Goal: Navigation & Orientation: Understand site structure

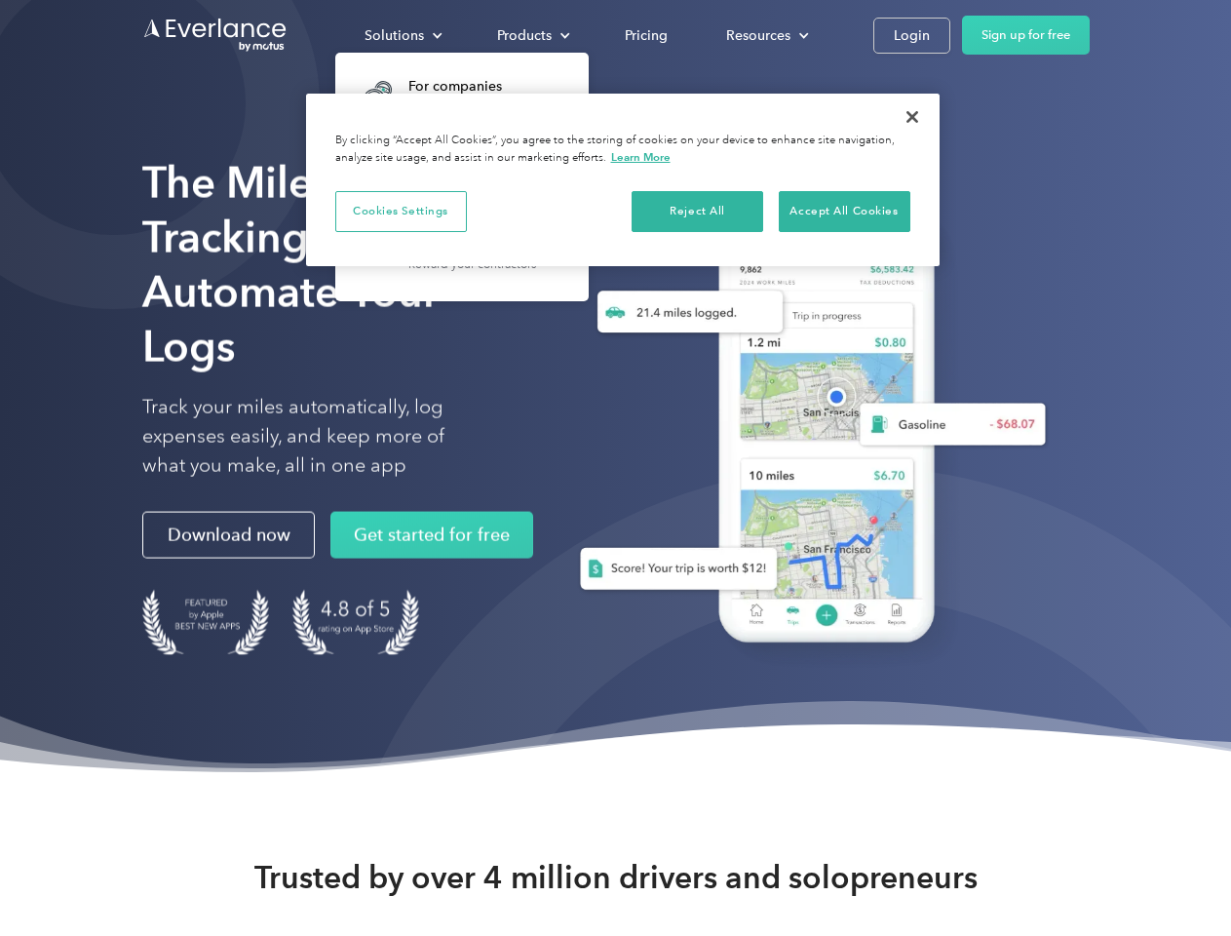
click at [403, 35] on div "Solutions" at bounding box center [394, 35] width 59 height 24
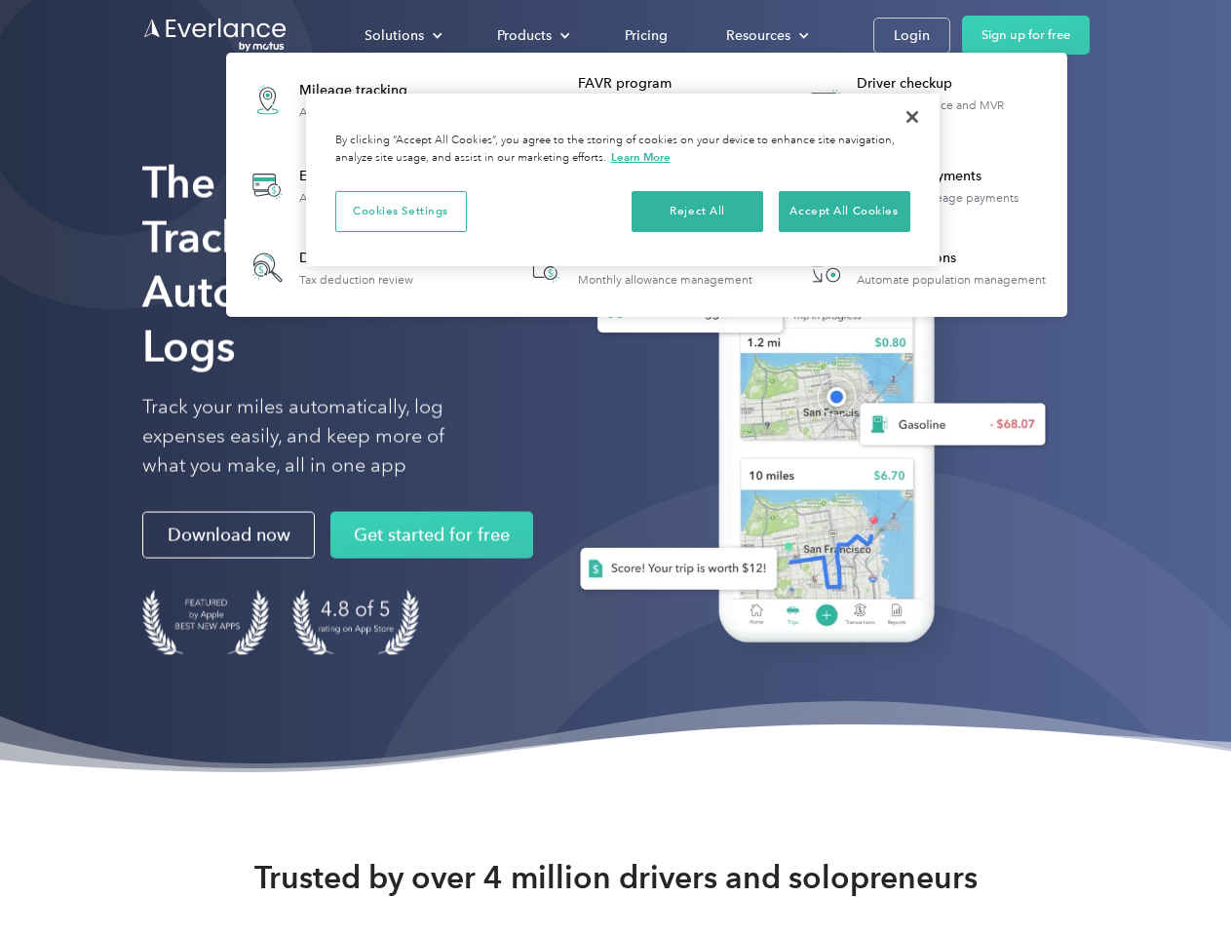
click at [531, 35] on div "Products" at bounding box center [524, 35] width 55 height 24
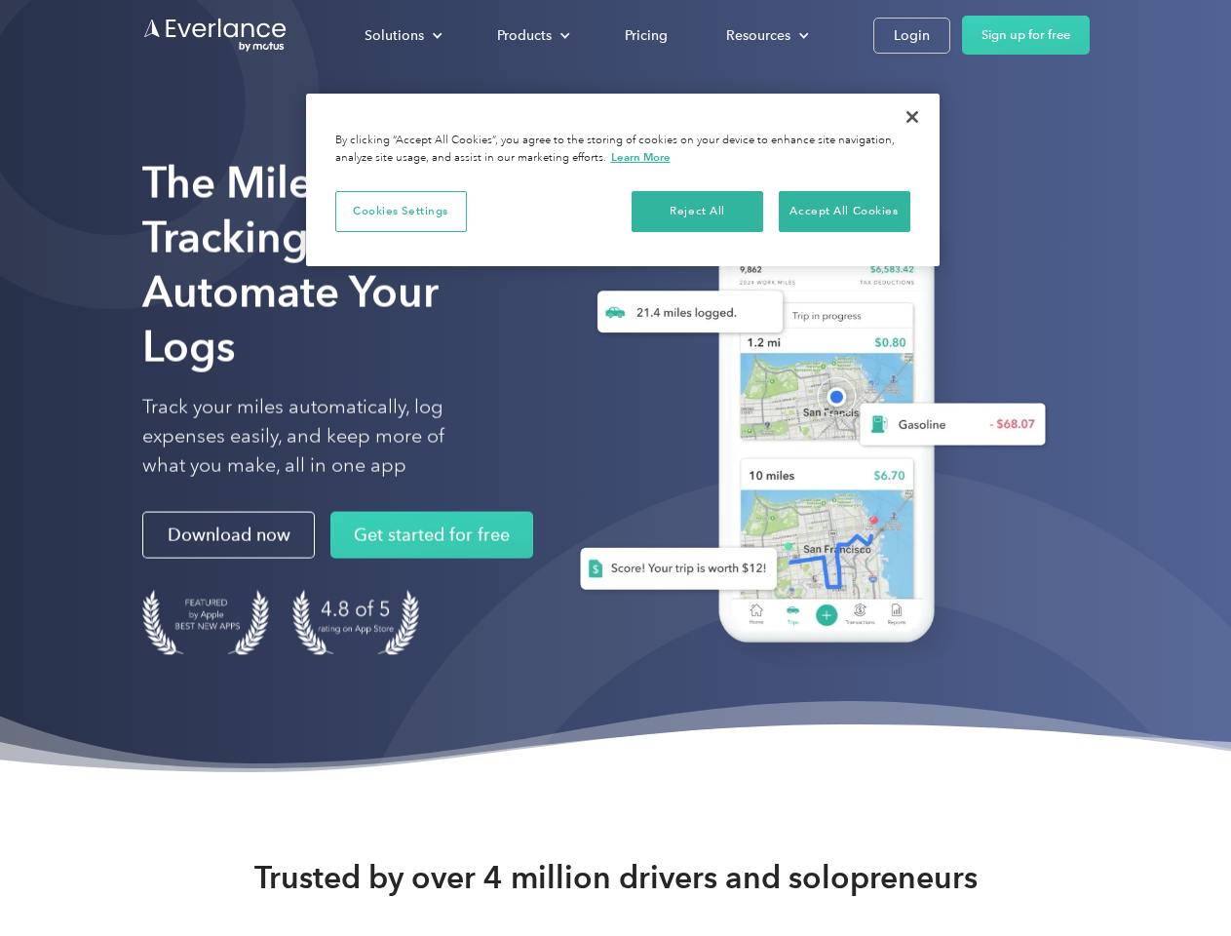
click at [765, 35] on div "Resources" at bounding box center [758, 35] width 64 height 24
click at [401, 211] on button "Cookies Settings" at bounding box center [401, 211] width 132 height 41
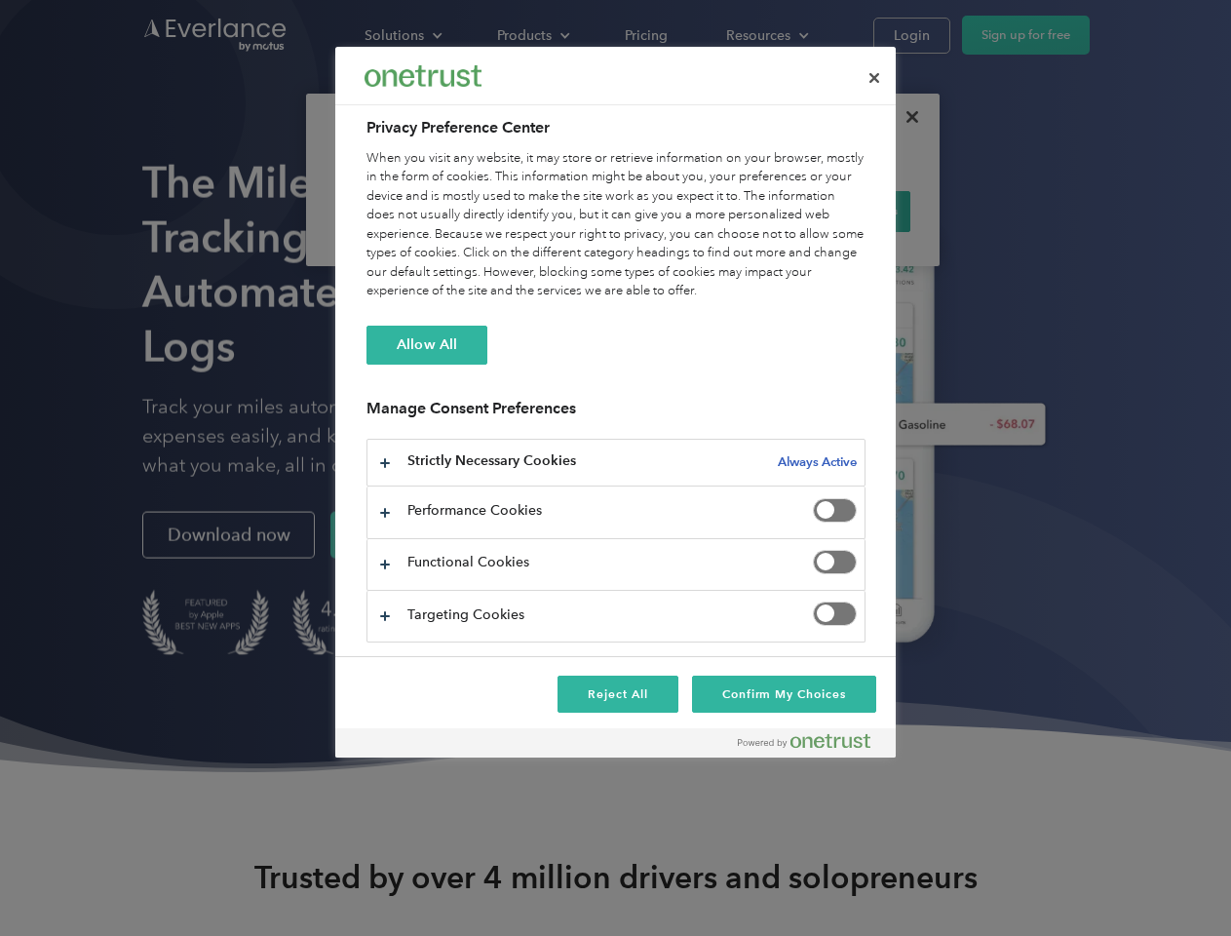
click at [698, 211] on div "When you visit any website, it may store or retrieve information on your browse…" at bounding box center [616, 225] width 499 height 152
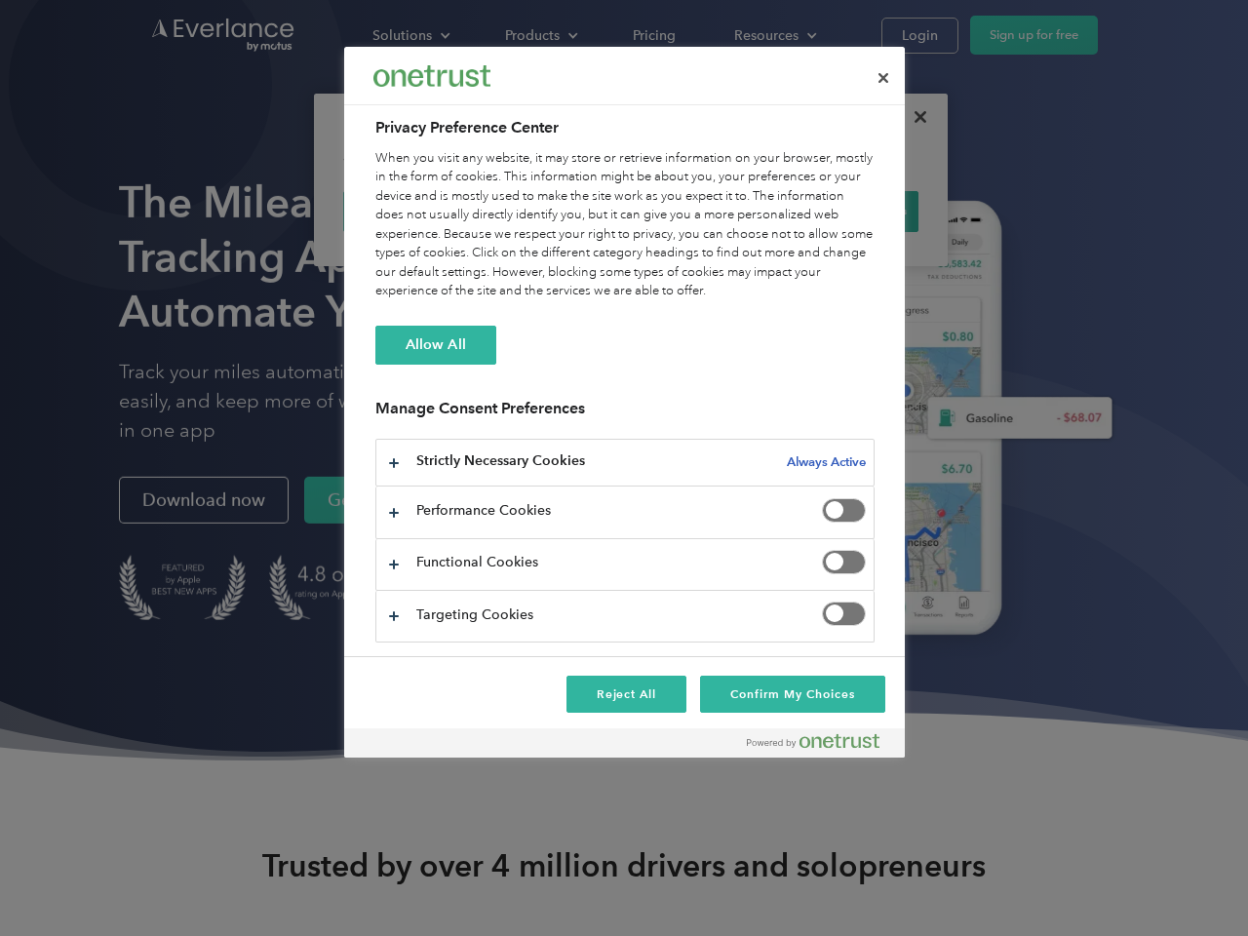
click at [844, 211] on div "When you visit any website, it may store or retrieve information on your browse…" at bounding box center [624, 225] width 499 height 152
click at [913, 117] on div at bounding box center [624, 468] width 1248 height 936
